Goal: Information Seeking & Learning: Learn about a topic

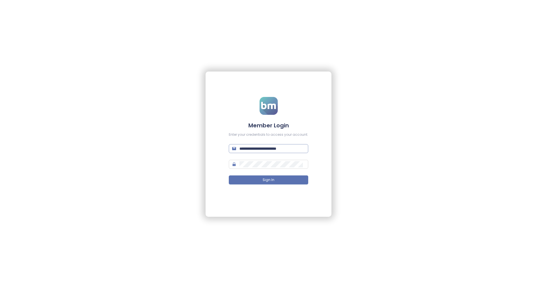
click at [293, 150] on input "**********" at bounding box center [271, 149] width 65 height 6
paste input "text"
type input "**********"
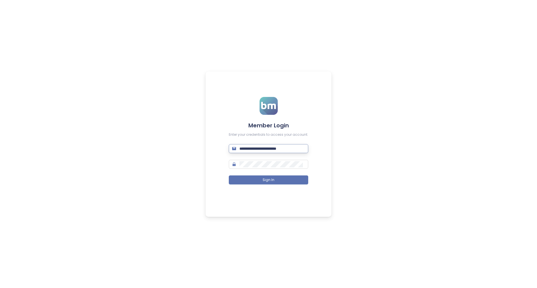
drag, startPoint x: 501, startPoint y: 0, endPoint x: 268, endPoint y: 149, distance: 276.3
click at [268, 149] on input "**********" at bounding box center [271, 149] width 65 height 6
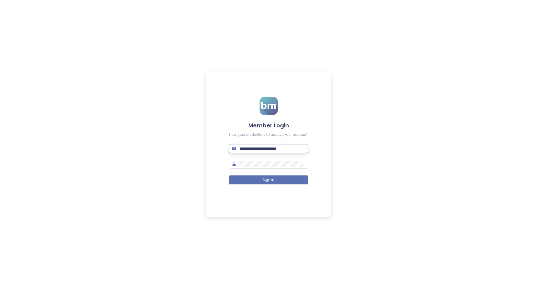
paste input "text"
type input "**********"
click at [261, 180] on button "Sign In" at bounding box center [268, 180] width 79 height 9
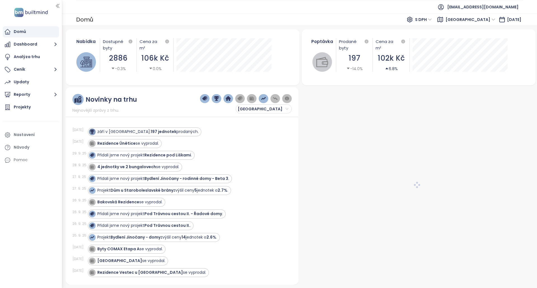
click at [464, 24] on span "[GEOGRAPHIC_DATA]" at bounding box center [471, 20] width 55 height 10
click at [467, 21] on span "[GEOGRAPHIC_DATA]" at bounding box center [470, 19] width 50 height 8
click at [468, 20] on span "[GEOGRAPHIC_DATA]" at bounding box center [470, 19] width 50 height 8
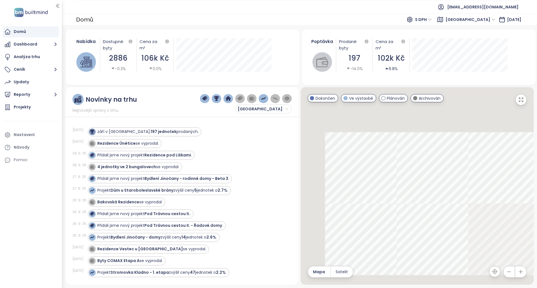
click at [456, 22] on span "[GEOGRAPHIC_DATA]" at bounding box center [470, 19] width 50 height 8
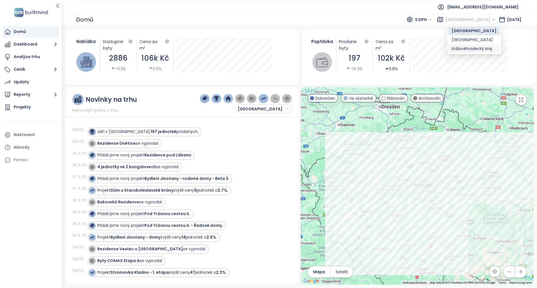
click at [455, 50] on div "Královéhradecký kraj" at bounding box center [474, 49] width 45 height 6
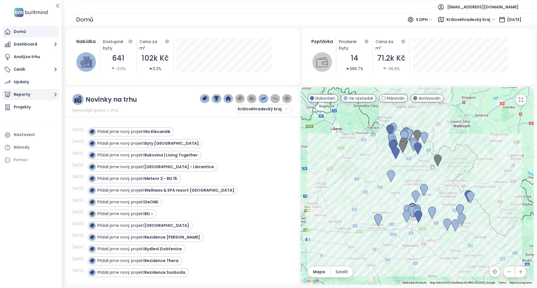
click at [43, 95] on button "Reporty" at bounding box center [31, 94] width 56 height 11
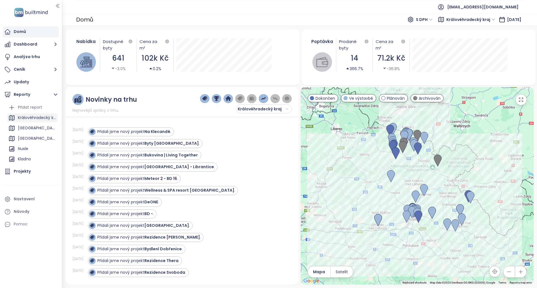
click at [38, 121] on div "Královéhradecký kraj" at bounding box center [37, 117] width 38 height 7
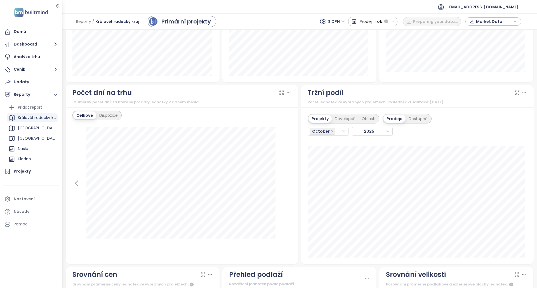
scroll to position [418, 0]
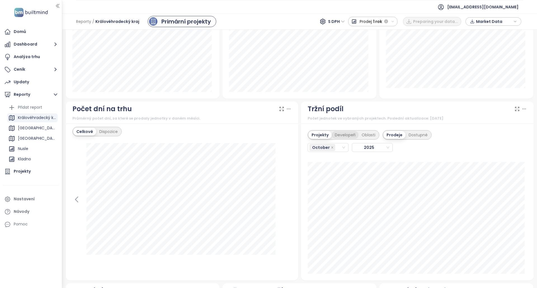
click at [337, 137] on div "Developeři" at bounding box center [345, 135] width 27 height 8
click at [313, 136] on div "Projekty" at bounding box center [319, 135] width 22 height 8
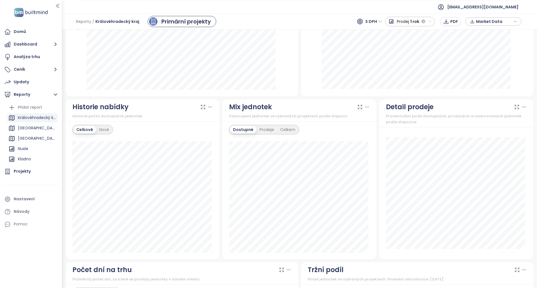
scroll to position [0, 0]
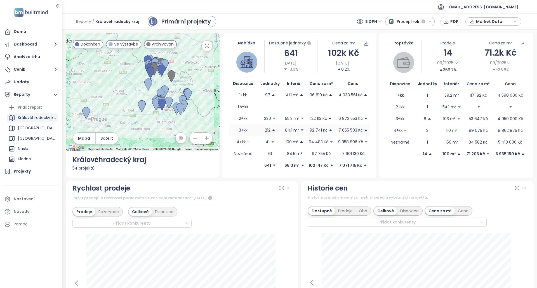
drag, startPoint x: 231, startPoint y: 168, endPoint x: 232, endPoint y: 70, distance: 97.9
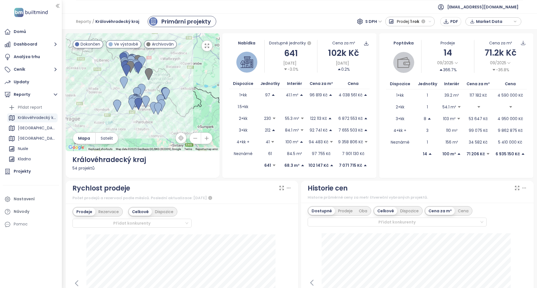
drag, startPoint x: 109, startPoint y: 102, endPoint x: 129, endPoint y: 102, distance: 20.1
click at [129, 102] on div at bounding box center [143, 92] width 154 height 118
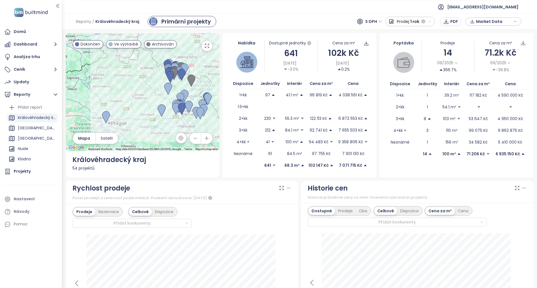
drag, startPoint x: 148, startPoint y: 126, endPoint x: 152, endPoint y: 133, distance: 7.8
click at [152, 133] on div at bounding box center [143, 92] width 154 height 118
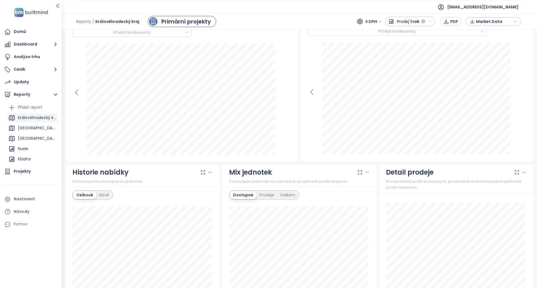
scroll to position [140, 0]
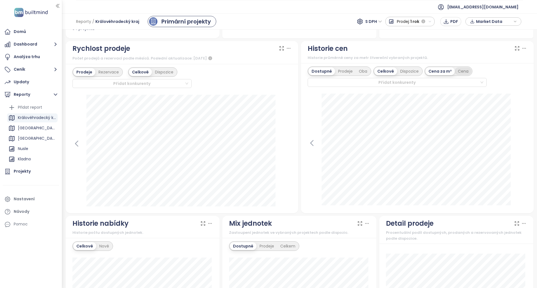
click at [461, 72] on div "Cena" at bounding box center [463, 71] width 17 height 8
click at [438, 69] on div "Cena za m²" at bounding box center [439, 71] width 29 height 8
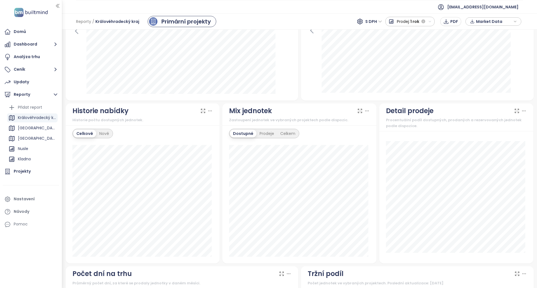
scroll to position [252, 0]
click at [104, 138] on div "Nové" at bounding box center [104, 135] width 16 height 8
click at [80, 136] on div "Celkově" at bounding box center [84, 135] width 22 height 8
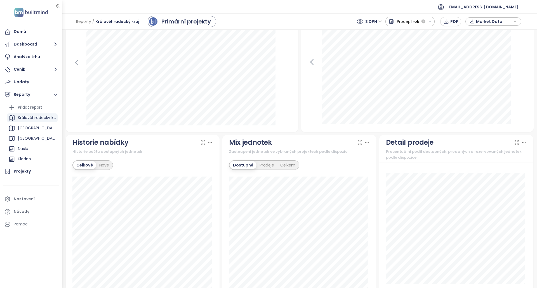
scroll to position [224, 0]
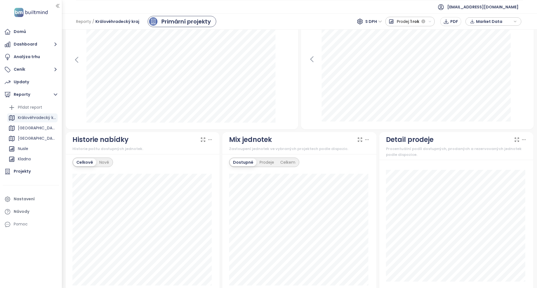
click at [202, 138] on icon at bounding box center [203, 140] width 6 height 6
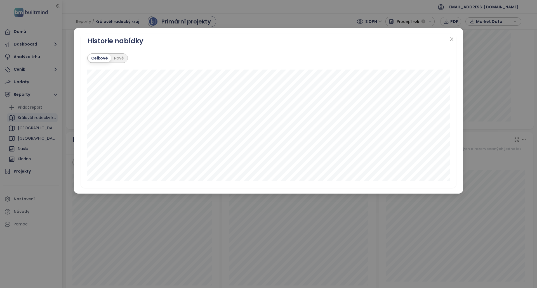
click at [117, 53] on div "Celkově Nové leden 2024 Dostupné hotové: 106 Dostupné ve výstavbě: 172" at bounding box center [269, 119] width 376 height 138
click at [117, 56] on div "Nové" at bounding box center [119, 58] width 16 height 8
click at [103, 57] on div "Celkově" at bounding box center [99, 58] width 22 height 8
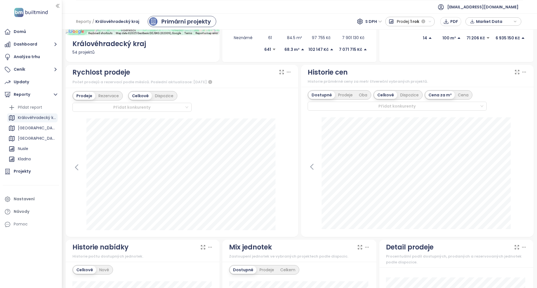
scroll to position [112, 0]
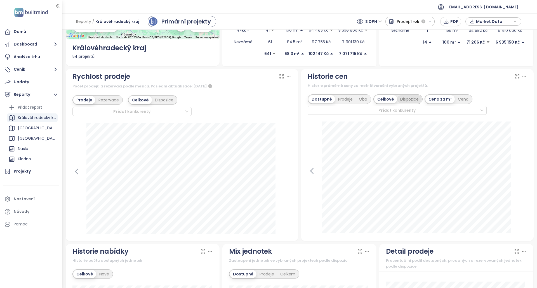
click at [402, 101] on div "Dispozice" at bounding box center [409, 99] width 25 height 8
click at [373, 100] on div "Celkově" at bounding box center [371, 99] width 22 height 8
click at [335, 96] on div "Prodeje" at bounding box center [345, 99] width 21 height 8
click at [322, 100] on div "Dostupné" at bounding box center [320, 99] width 25 height 8
click at [460, 102] on div "Cena" at bounding box center [463, 99] width 17 height 8
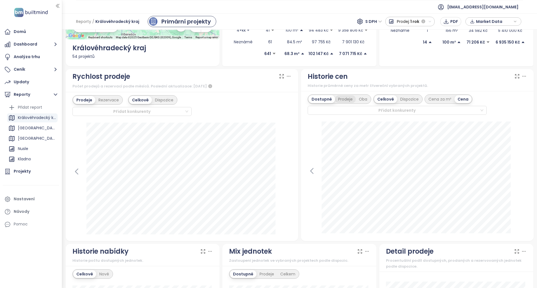
click at [346, 100] on div "Prodeje" at bounding box center [345, 99] width 21 height 8
drag, startPoint x: 317, startPoint y: 101, endPoint x: 403, endPoint y: 105, distance: 86.5
click at [386, 107] on div "Dostupné Prodeje Oba Celkově Dispozice Cena za m² Cena Přidat konkurenty" at bounding box center [397, 105] width 179 height 21
click at [434, 100] on div "Cena za m²" at bounding box center [439, 99] width 29 height 8
click at [358, 101] on div "Oba" at bounding box center [363, 99] width 15 height 8
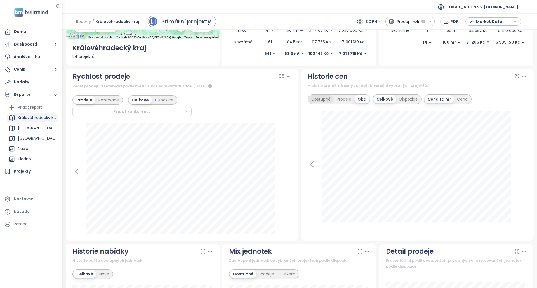
click at [317, 98] on div "Dostupné" at bounding box center [320, 99] width 25 height 8
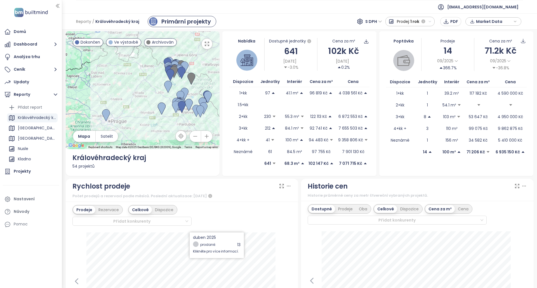
scroll to position [0, 0]
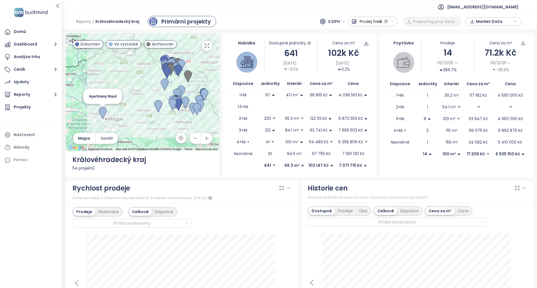
click at [102, 117] on img at bounding box center [103, 113] width 8 height 12
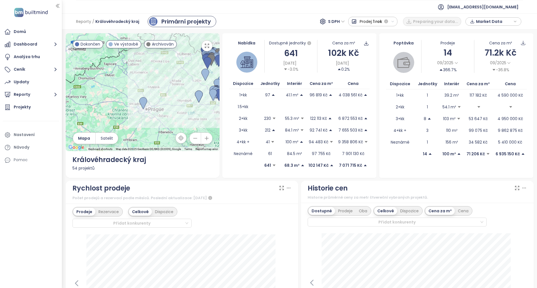
drag, startPoint x: 157, startPoint y: 85, endPoint x: 157, endPoint y: 99, distance: 14.5
click at [157, 99] on div at bounding box center [143, 92] width 154 height 118
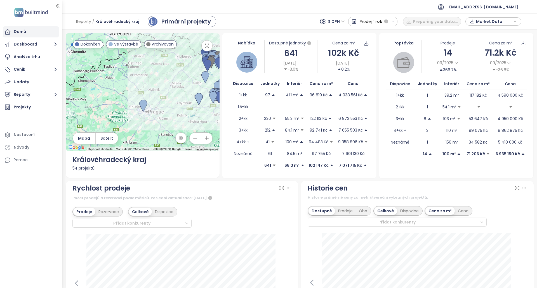
click at [32, 32] on div "Domů" at bounding box center [31, 31] width 56 height 11
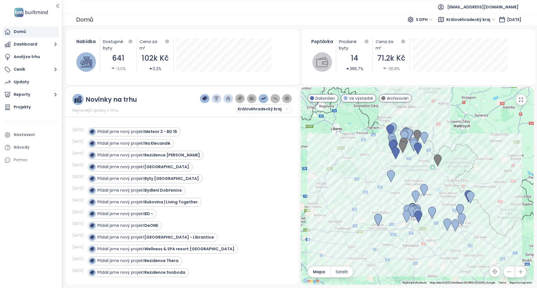
drag, startPoint x: 351, startPoint y: 179, endPoint x: 367, endPoint y: 122, distance: 59.5
click at [367, 123] on div at bounding box center [417, 186] width 233 height 198
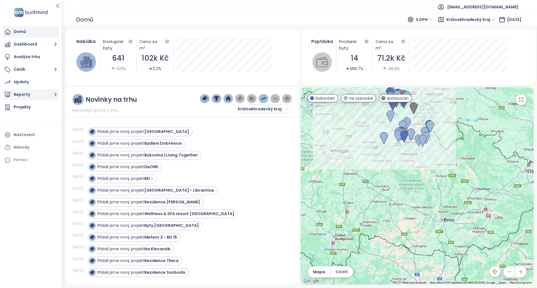
click at [41, 91] on button "Reporty" at bounding box center [31, 94] width 56 height 11
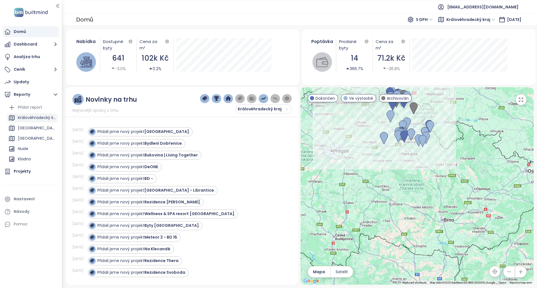
click at [36, 118] on div "Královéhradecký kraj" at bounding box center [37, 117] width 38 height 7
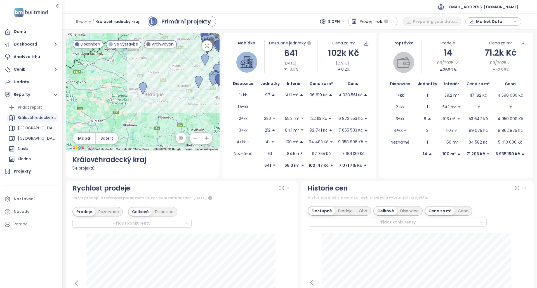
drag, startPoint x: 120, startPoint y: 117, endPoint x: 162, endPoint y: 96, distance: 47.3
click at [162, 96] on div at bounding box center [143, 92] width 154 height 118
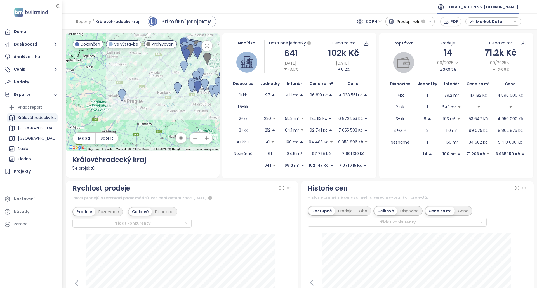
click at [508, 8] on span "[EMAIL_ADDRESS][DOMAIN_NAME]" at bounding box center [482, 6] width 71 height 13
click at [494, 24] on span "Odhlásit se" at bounding box center [493, 23] width 22 height 6
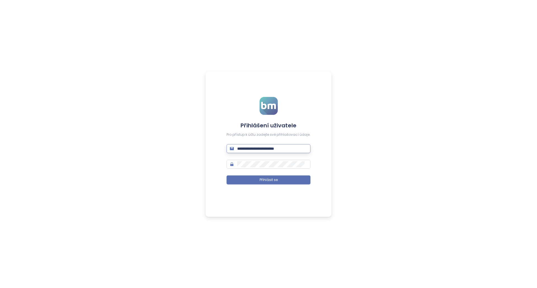
click at [287, 148] on input "**********" at bounding box center [272, 149] width 70 height 6
paste input "text"
type input "**********"
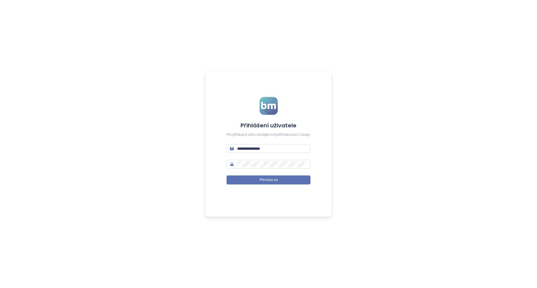
drag, startPoint x: 264, startPoint y: 180, endPoint x: 276, endPoint y: 190, distance: 15.1
click at [264, 180] on span "Přihlásit se" at bounding box center [269, 180] width 18 height 5
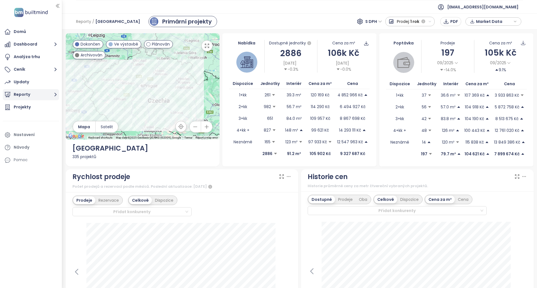
click at [47, 94] on button "Reporty" at bounding box center [31, 94] width 56 height 11
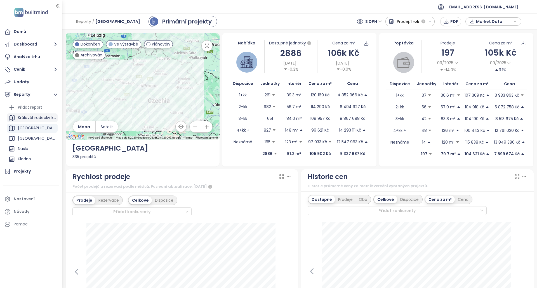
click at [32, 121] on div "Královéhradecký kraj" at bounding box center [37, 117] width 38 height 7
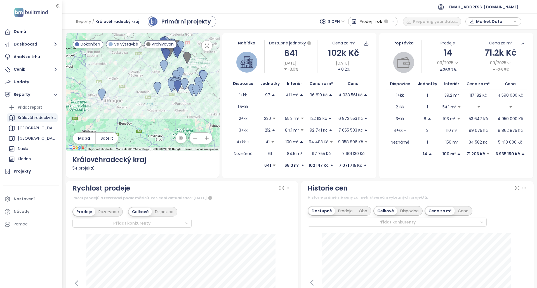
drag, startPoint x: 148, startPoint y: 124, endPoint x: 164, endPoint y: 104, distance: 25.0
click at [164, 104] on div at bounding box center [143, 92] width 154 height 118
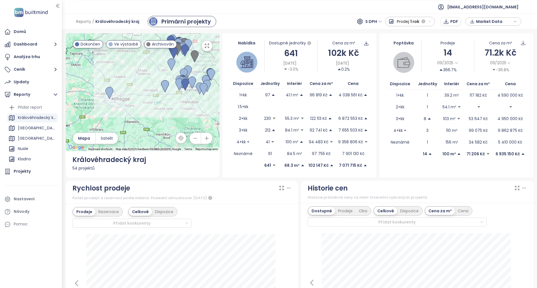
click at [135, 78] on div at bounding box center [143, 92] width 154 height 118
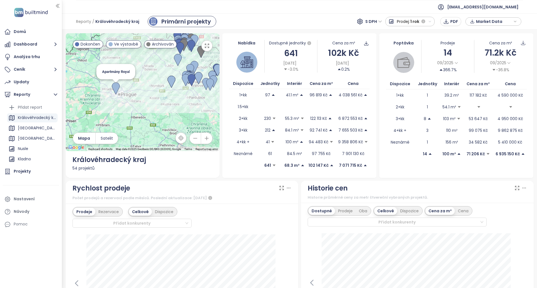
click at [117, 88] on img at bounding box center [116, 88] width 8 height 12
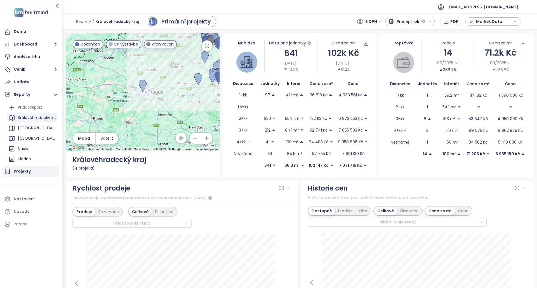
click at [23, 175] on div "Projekty" at bounding box center [31, 171] width 56 height 11
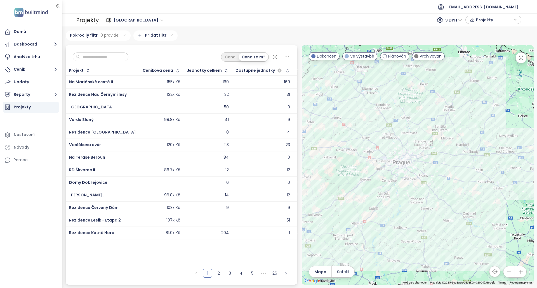
click at [137, 19] on span "Středočeský kraj" at bounding box center [139, 20] width 50 height 8
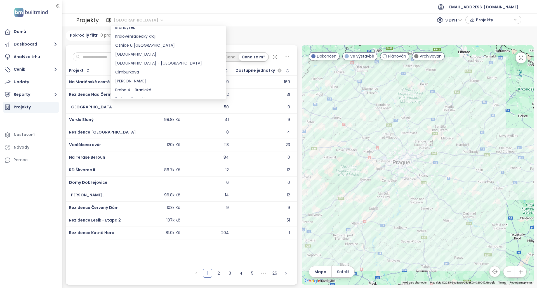
scroll to position [210, 0]
click at [163, 65] on div "Královéhradecký kraj" at bounding box center [168, 63] width 107 height 6
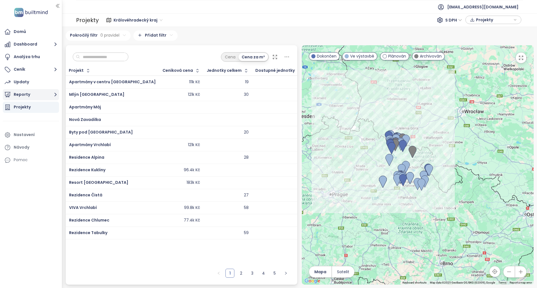
click at [52, 95] on button "Reporty" at bounding box center [31, 94] width 56 height 11
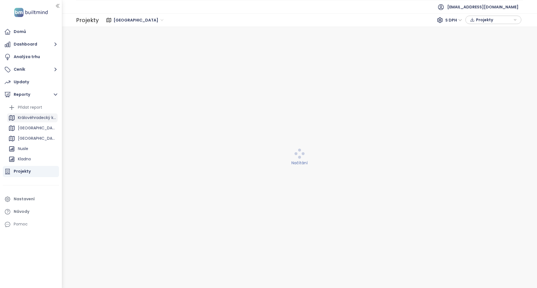
click at [37, 118] on div "Královéhradecký kraj" at bounding box center [37, 117] width 38 height 7
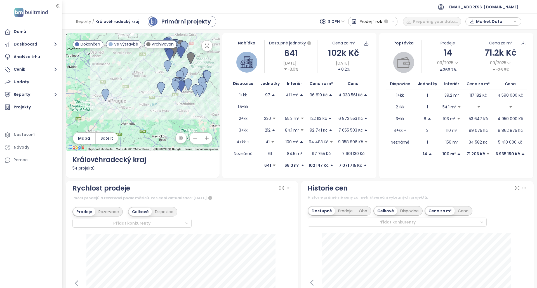
drag, startPoint x: 111, startPoint y: 100, endPoint x: 128, endPoint y: 82, distance: 24.9
click at [129, 82] on div at bounding box center [143, 92] width 154 height 118
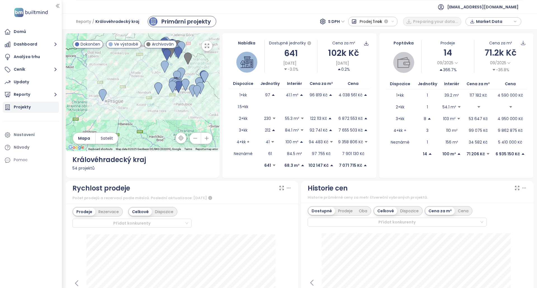
click at [27, 108] on div "Projekty" at bounding box center [22, 107] width 17 height 7
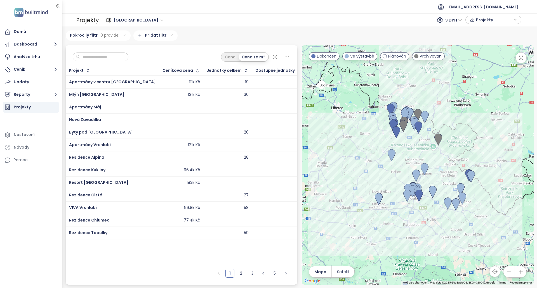
click at [149, 29] on div "Středočeský kraj 330 projektů Area Praha 626 projektů Area Královéhradecký kraj…" at bounding box center [299, 157] width 475 height 261
click at [148, 23] on span "Středočeský kraj" at bounding box center [139, 20] width 50 height 8
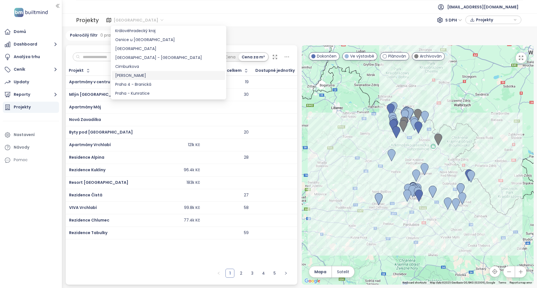
scroll to position [308, 0]
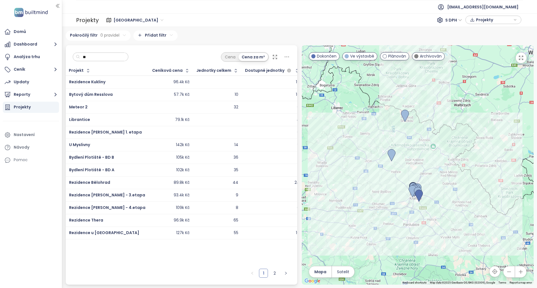
type input "*"
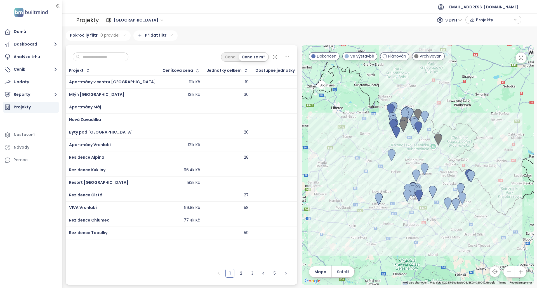
click at [148, 20] on span "Středočeský kraj" at bounding box center [139, 20] width 50 height 8
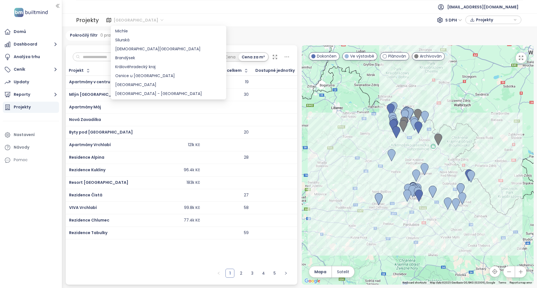
scroll to position [201, 0]
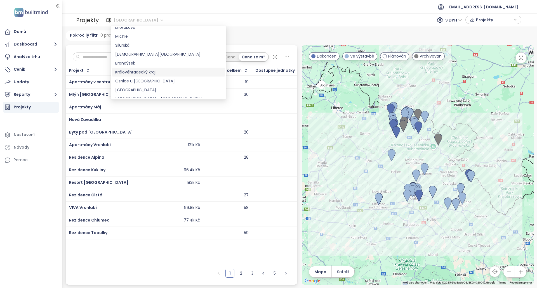
click at [161, 71] on div "Královéhradecký kraj" at bounding box center [168, 72] width 107 height 6
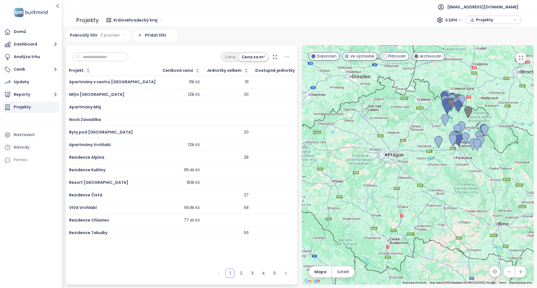
drag, startPoint x: 324, startPoint y: 104, endPoint x: 393, endPoint y: 99, distance: 69.2
click at [402, 99] on div at bounding box center [418, 165] width 232 height 240
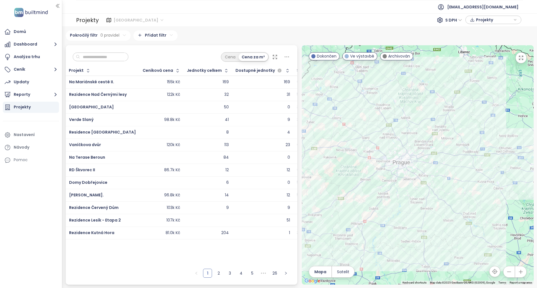
click at [124, 23] on span "[GEOGRAPHIC_DATA]" at bounding box center [139, 20] width 50 height 8
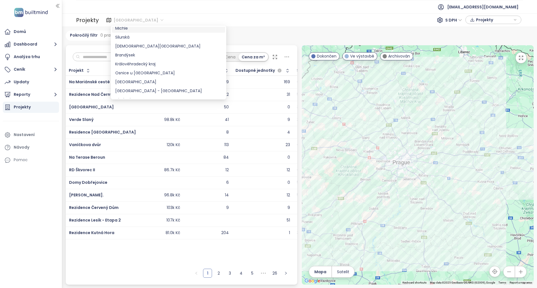
scroll to position [211, 0]
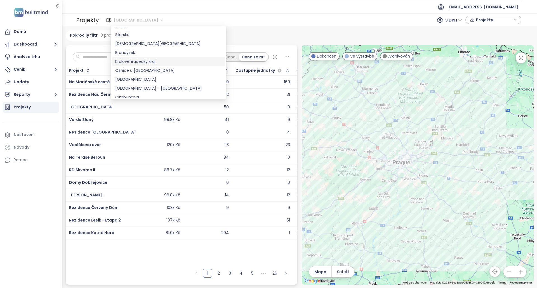
click at [163, 64] on div "Královéhradecký kraj" at bounding box center [168, 61] width 107 height 6
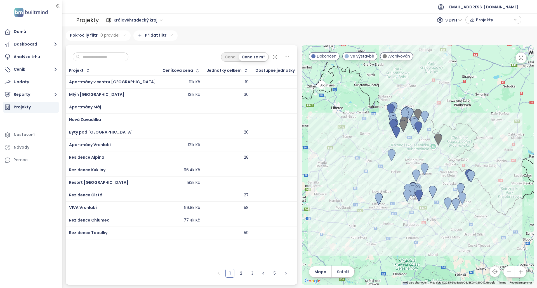
click at [153, 23] on span "Královéhradecký kraj" at bounding box center [138, 20] width 49 height 8
click at [253, 29] on div "Středočeský kraj 330 projektů Area [GEOGRAPHIC_DATA] 626 projektů Area [GEOGRAP…" at bounding box center [299, 157] width 475 height 261
click at [483, 23] on span "Projekty" at bounding box center [494, 20] width 36 height 8
click at [491, 21] on span "Projekty" at bounding box center [494, 20] width 36 height 8
click at [370, 26] on div "Projekty Královéhradecký kraj S DPH Projekty XLSX Stáhnout" at bounding box center [299, 19] width 475 height 13
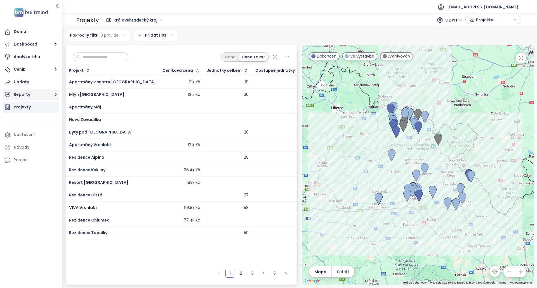
click at [36, 94] on button "Reporty" at bounding box center [31, 94] width 56 height 11
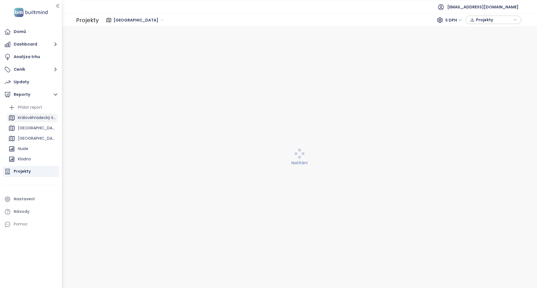
click at [43, 118] on div "Královéhradecký kraj" at bounding box center [37, 117] width 38 height 7
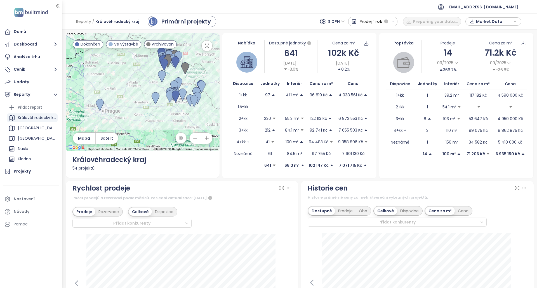
drag, startPoint x: 110, startPoint y: 123, endPoint x: 131, endPoint y: 112, distance: 22.9
click at [131, 112] on div at bounding box center [143, 92] width 154 height 118
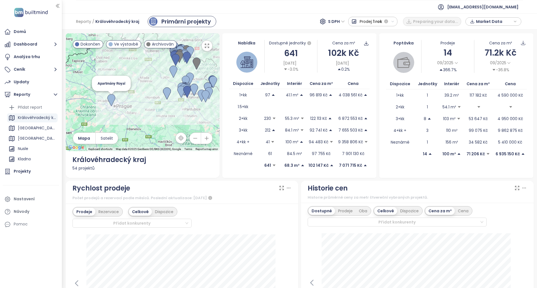
click at [109, 103] on img at bounding box center [111, 100] width 8 height 12
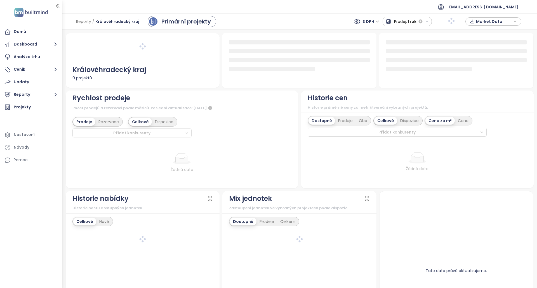
click at [298, 23] on div "Reporty / Královéhradecký kraj Primární projekty S DPH Prodej: 1 rok Market Data" at bounding box center [299, 21] width 475 height 16
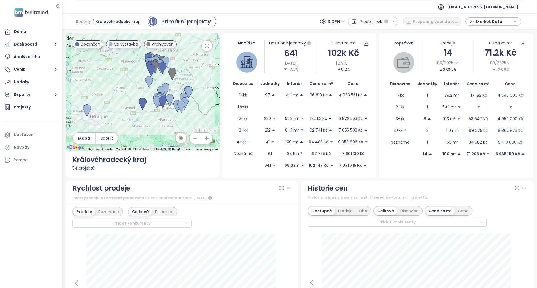
drag, startPoint x: 123, startPoint y: 105, endPoint x: 123, endPoint y: 100, distance: 5.3
click at [128, 100] on div at bounding box center [143, 92] width 154 height 118
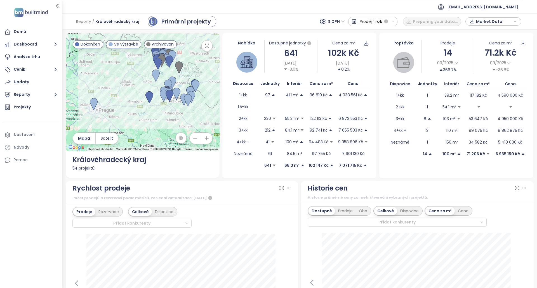
click at [134, 19] on span "Královéhradecký kraj" at bounding box center [117, 21] width 44 height 10
drag, startPoint x: 134, startPoint y: 19, endPoint x: 115, endPoint y: 22, distance: 18.7
click at [115, 22] on span "Královéhradecký kraj" at bounding box center [117, 21] width 44 height 10
